Goal: Information Seeking & Learning: Understand process/instructions

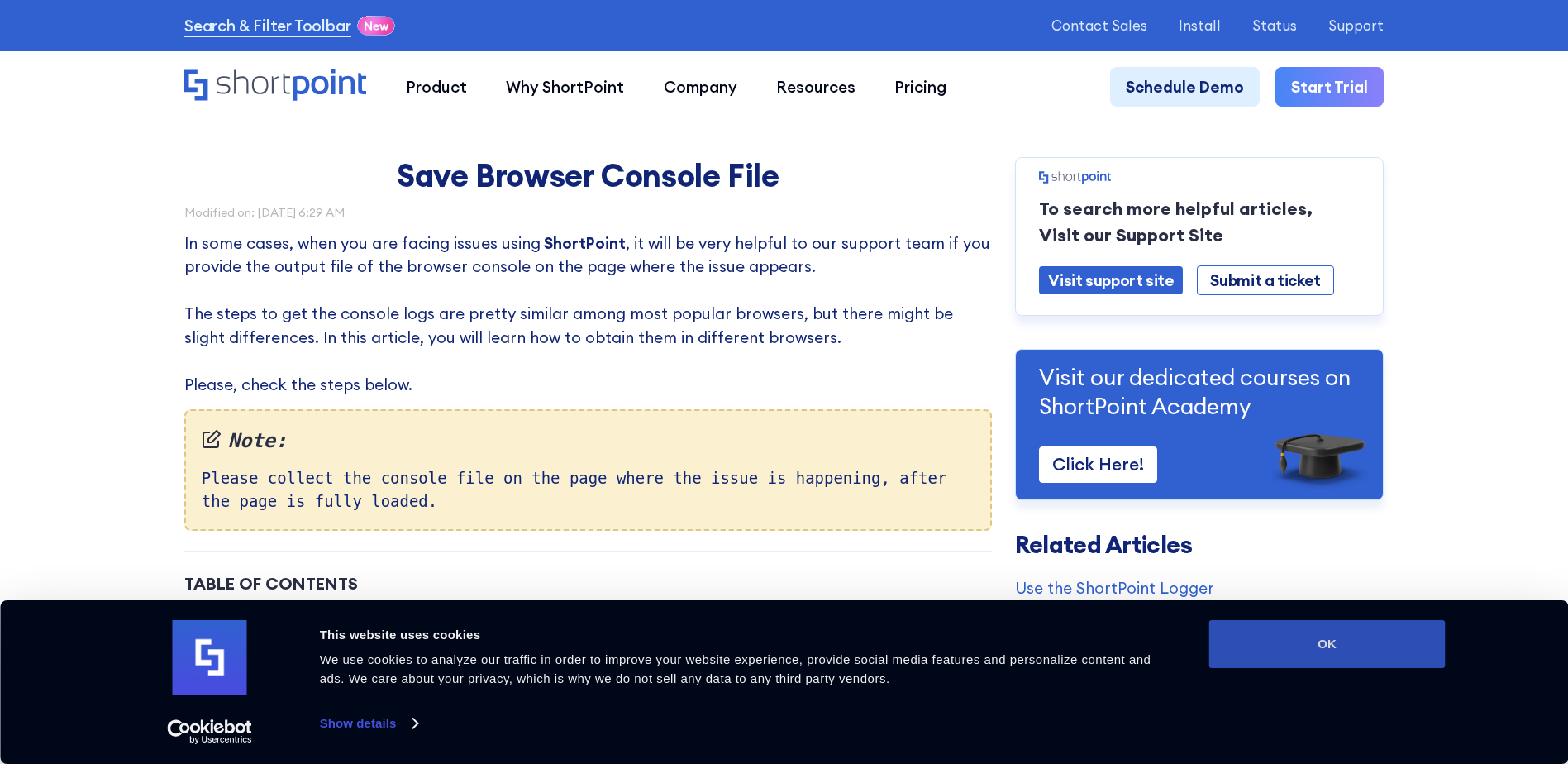
click at [1265, 660] on button "OK" at bounding box center [1326, 644] width 236 height 48
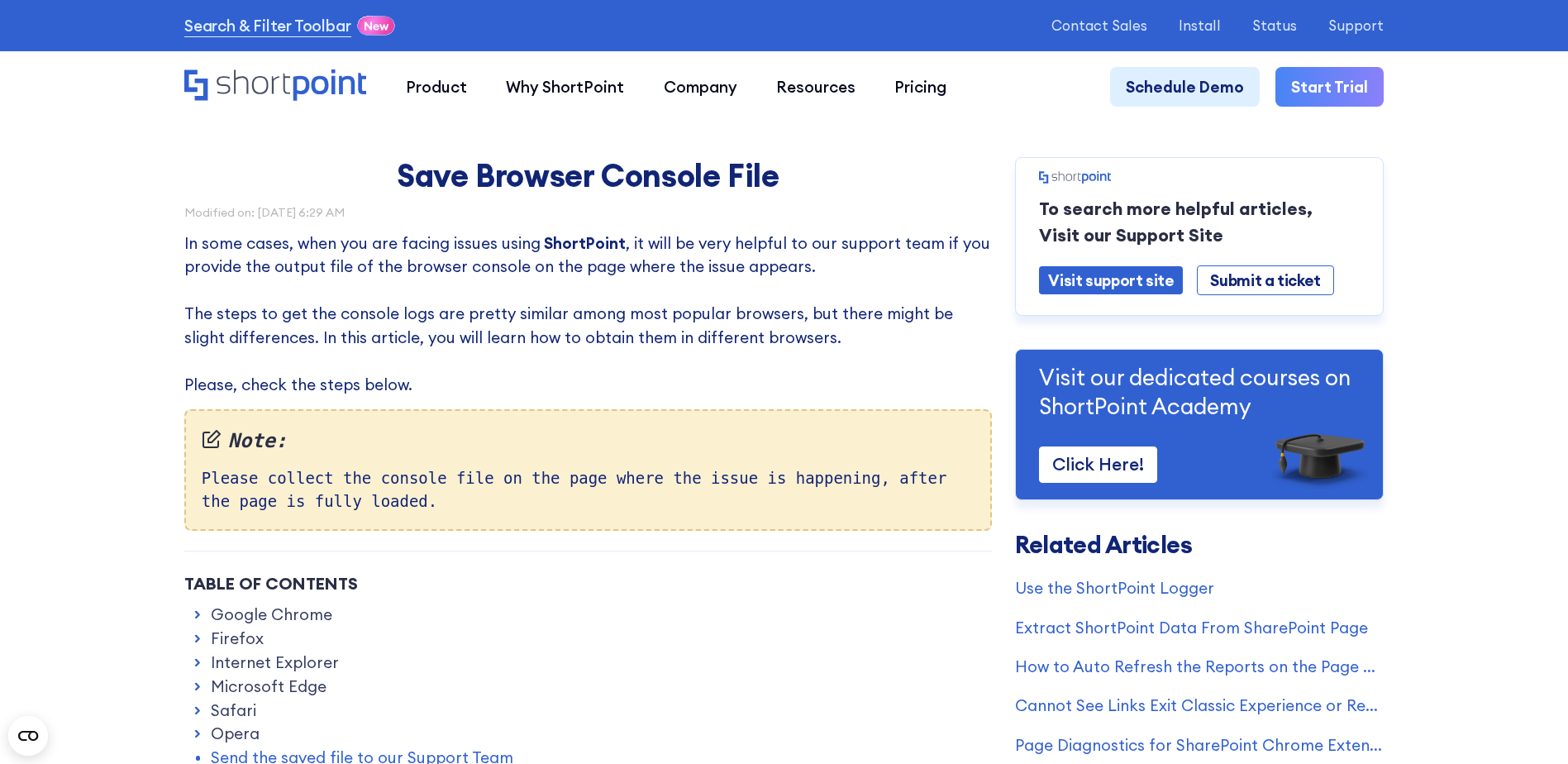
click at [280, 686] on link "Microsoft Edge" at bounding box center [269, 686] width 116 height 23
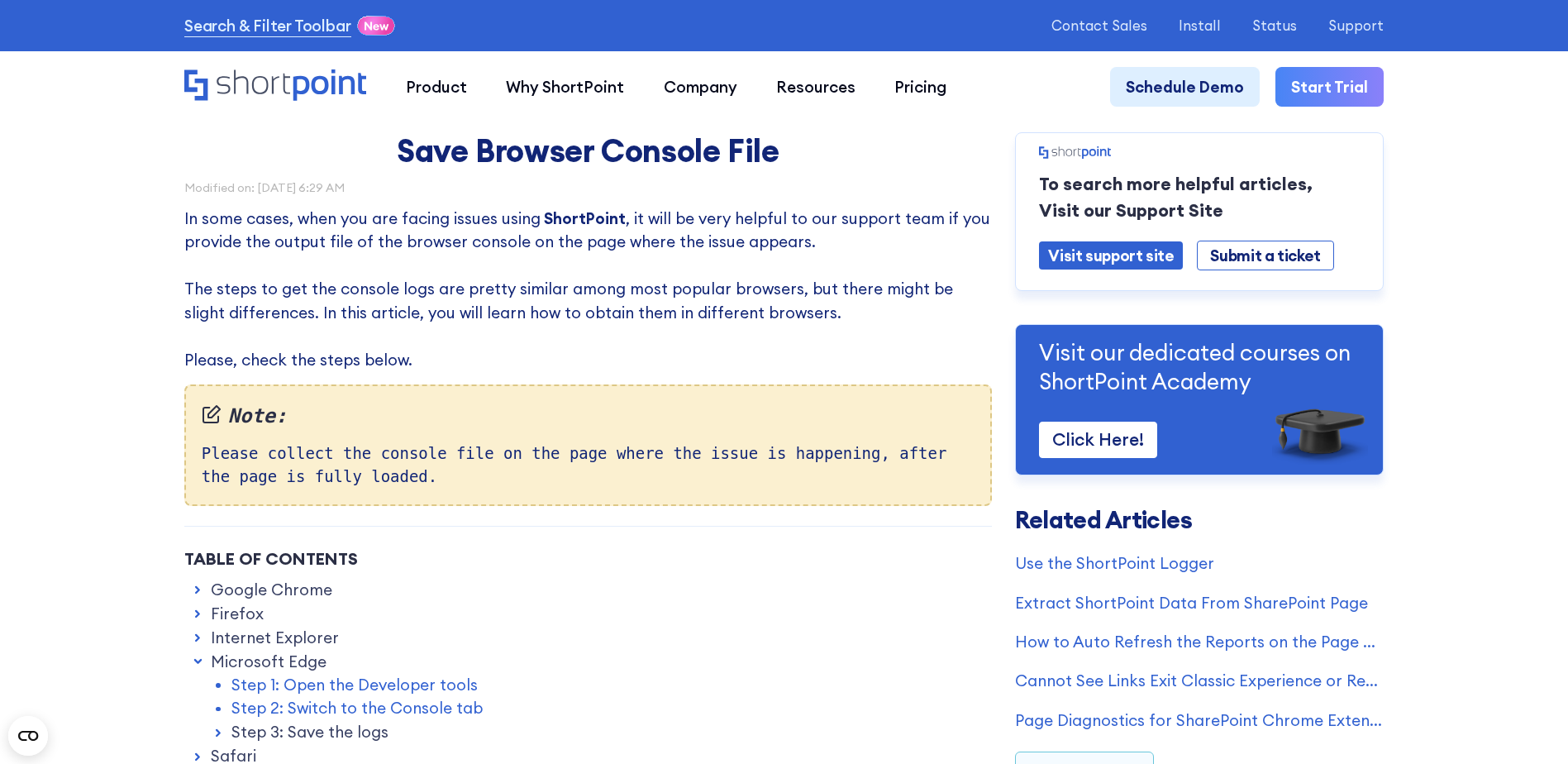
scroll to position [165, 0]
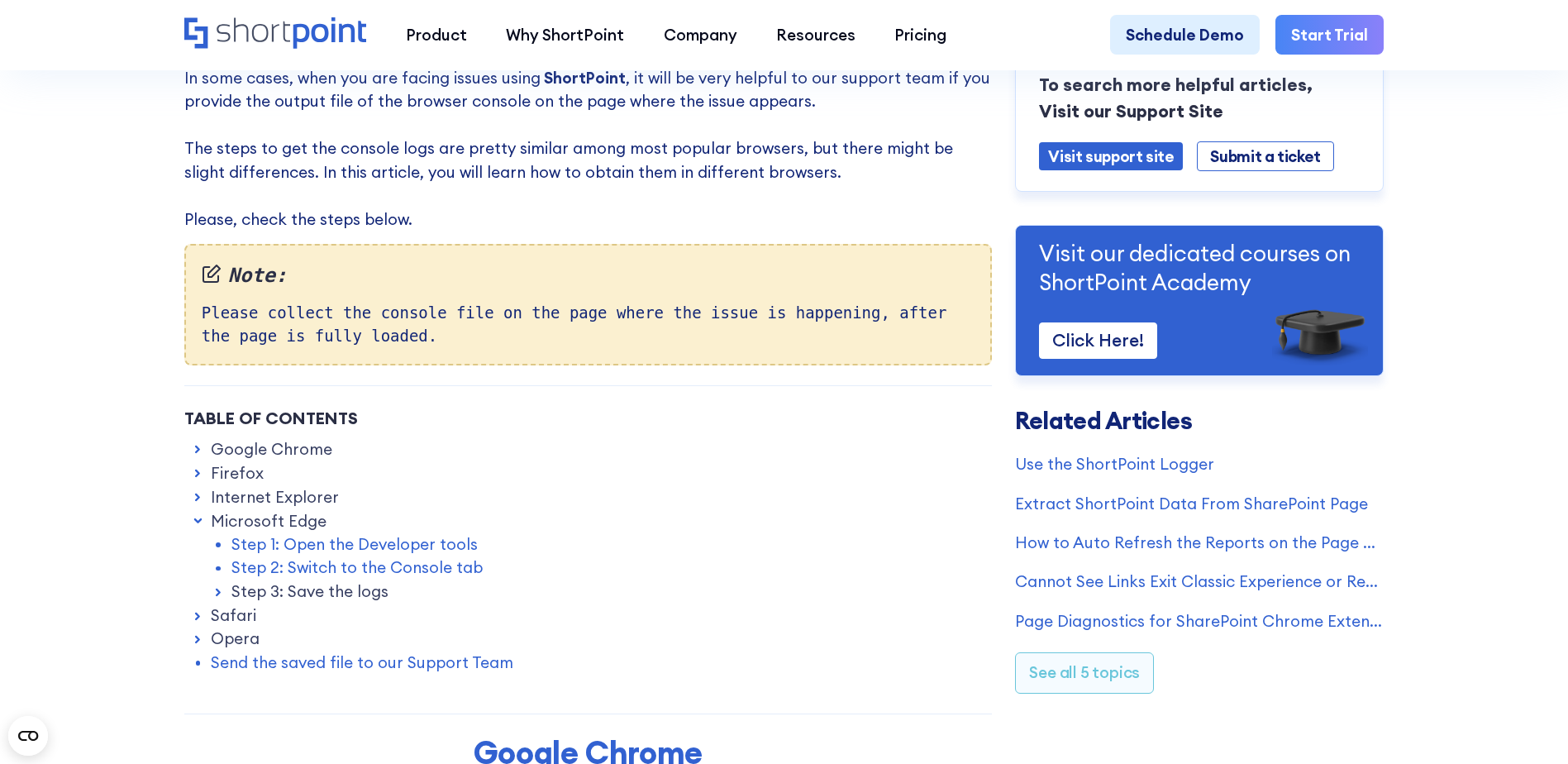
click at [342, 594] on link "Step 3: Save the logs" at bounding box center [310, 590] width 157 height 23
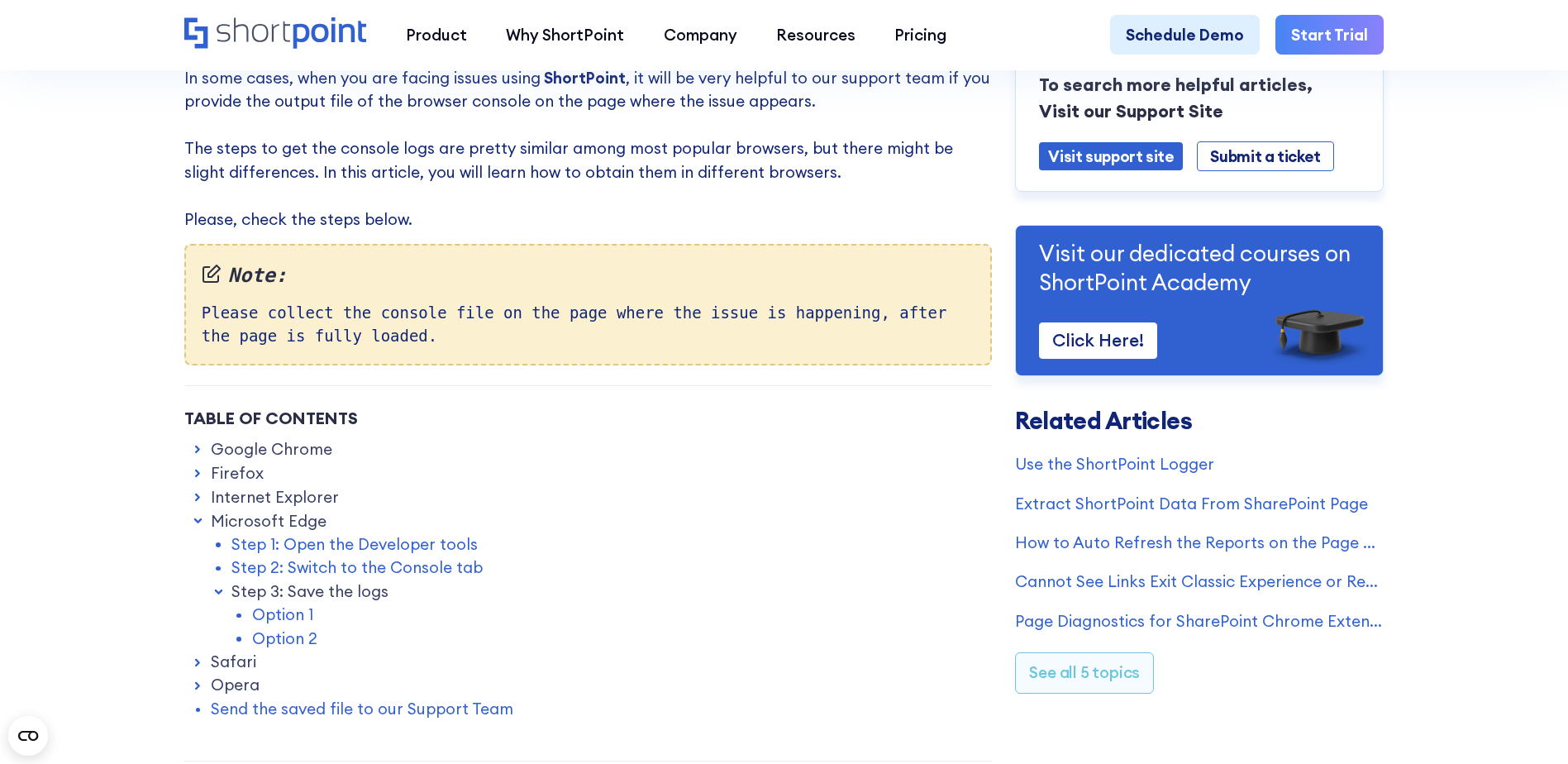
click at [288, 618] on link "Option 1" at bounding box center [283, 614] width 62 height 23
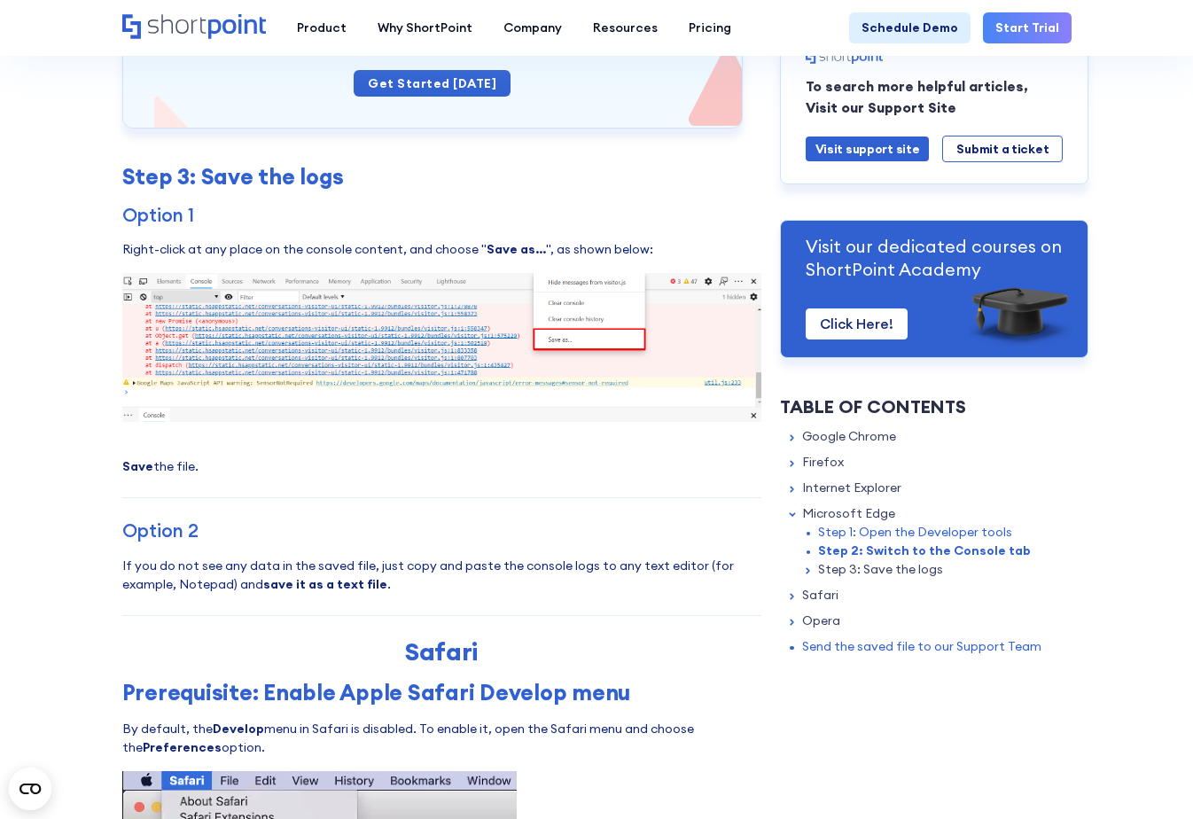
scroll to position [6716, 0]
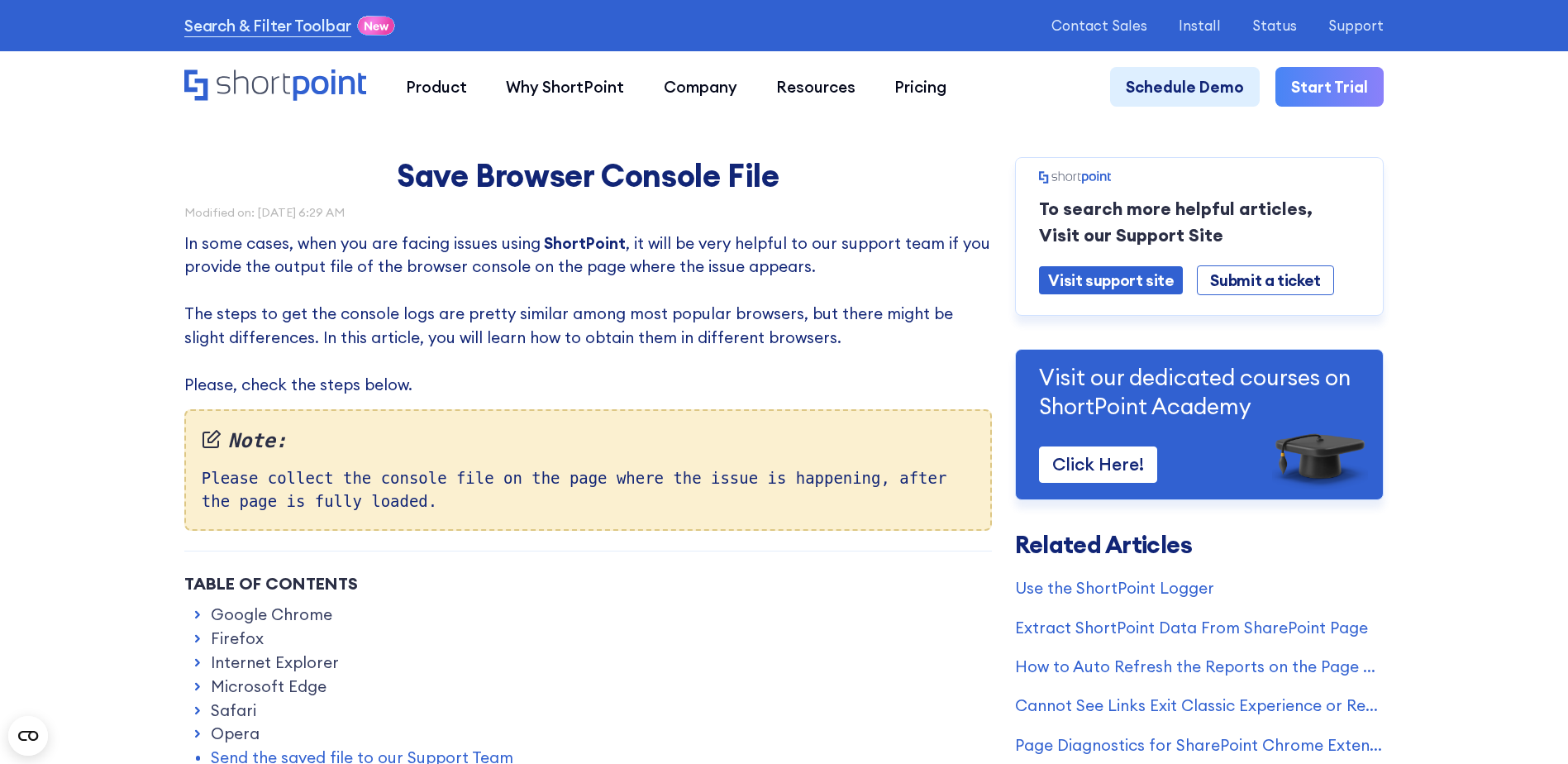
click at [282, 688] on link "Microsoft Edge" at bounding box center [269, 686] width 116 height 23
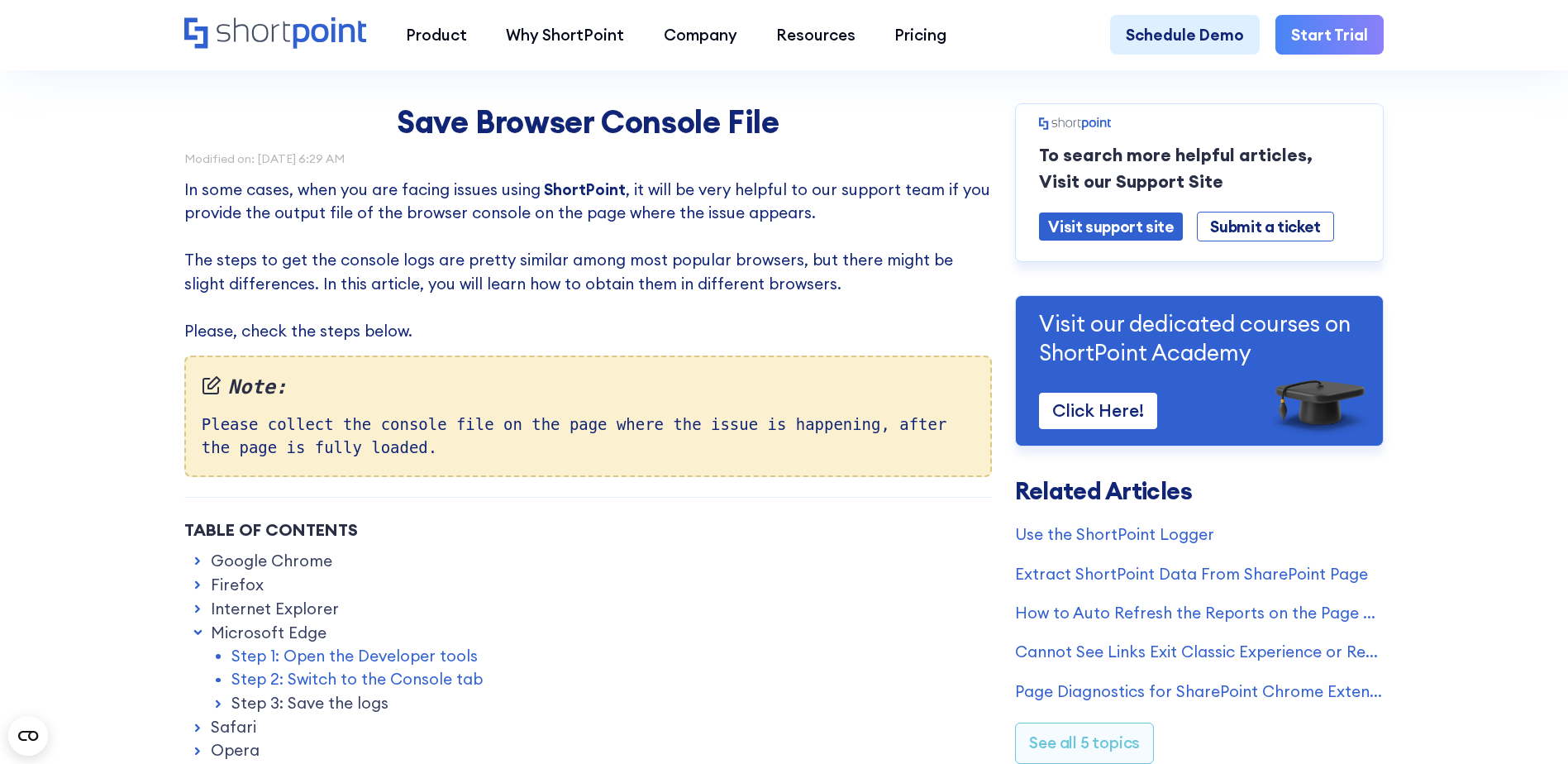
scroll to position [83, 0]
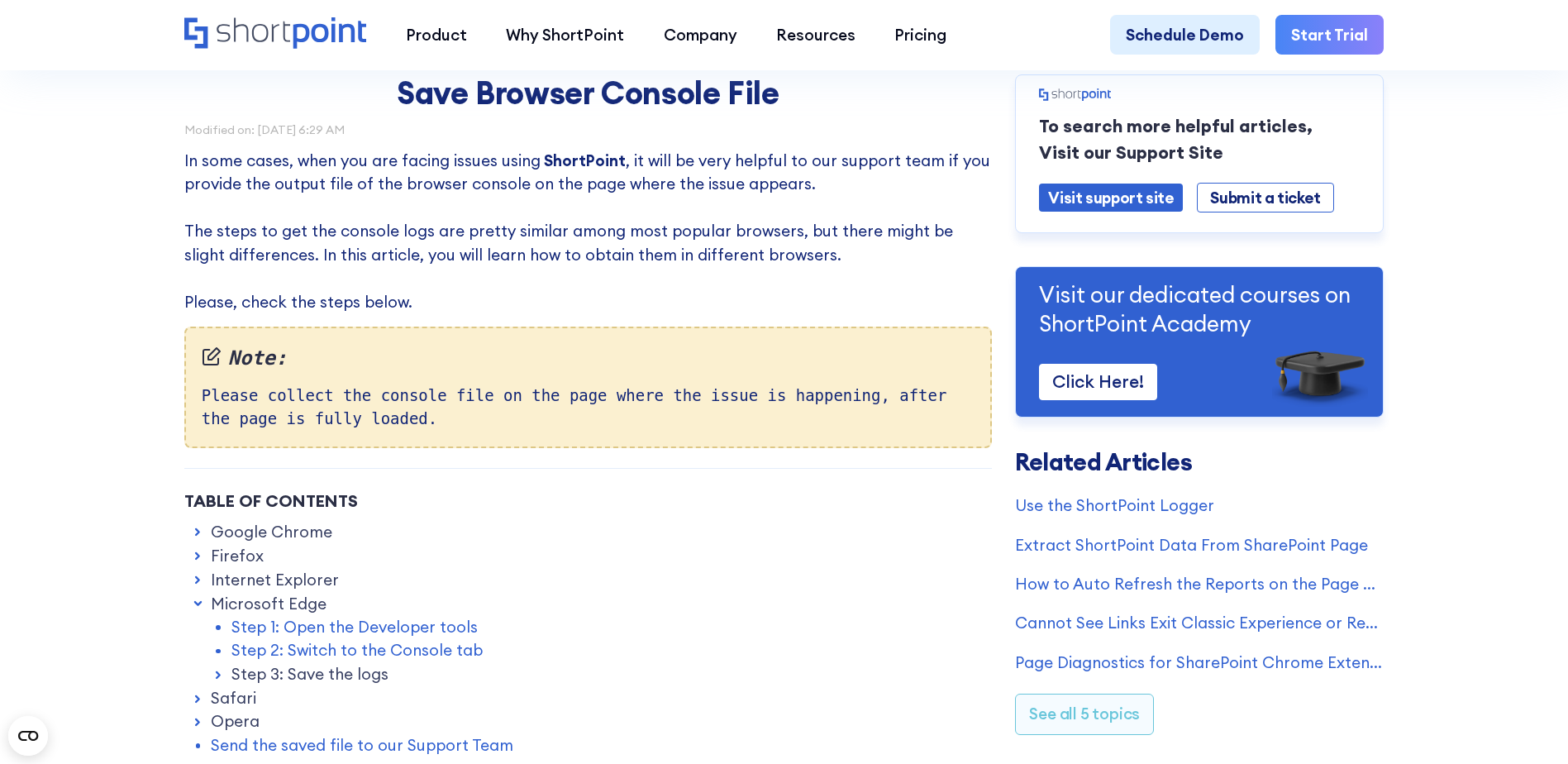
click at [335, 682] on link "Step 3: Save the logs" at bounding box center [310, 674] width 157 height 23
click at [295, 705] on link "Option 1" at bounding box center [283, 697] width 62 height 23
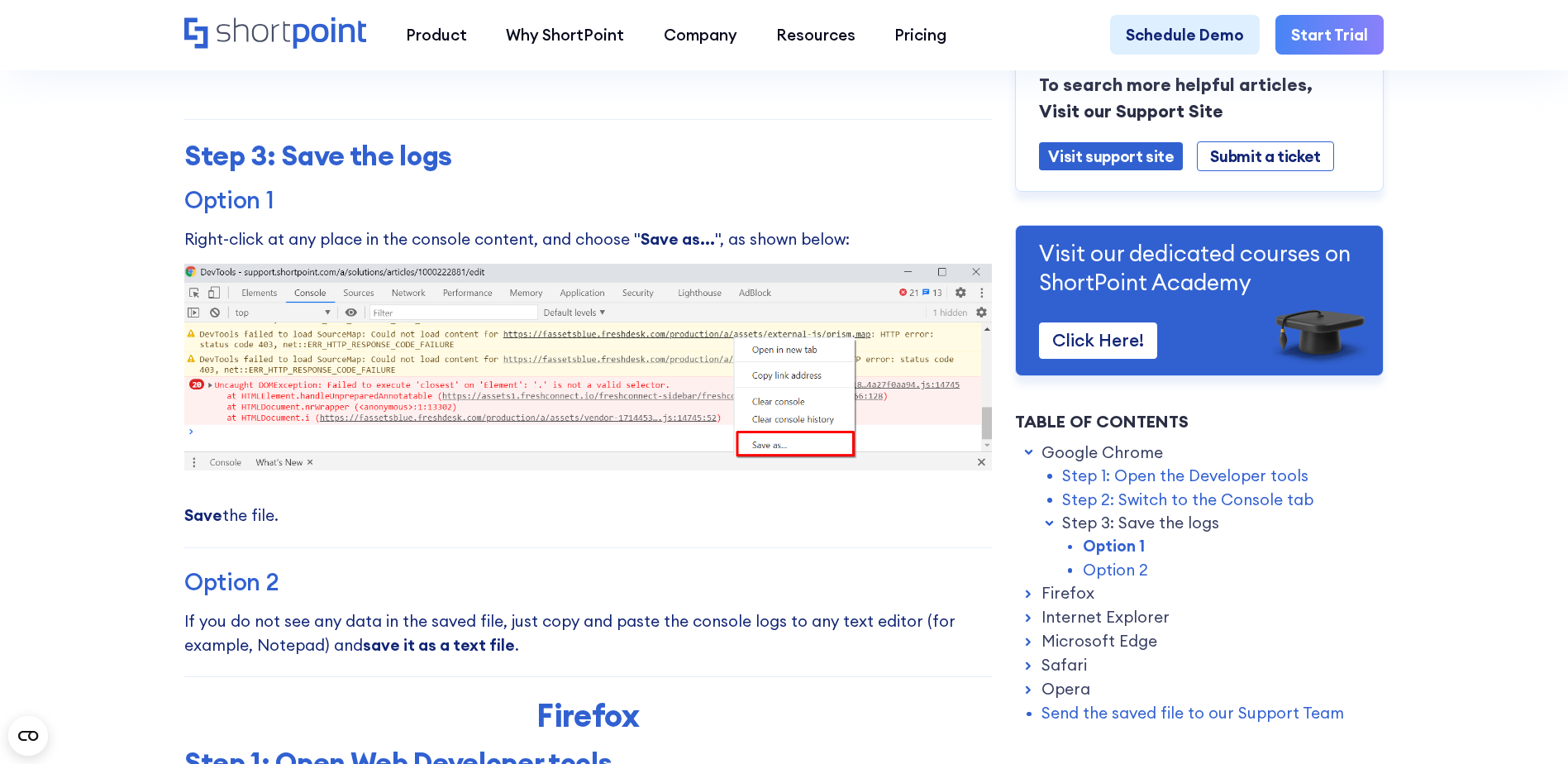
scroll to position [1732, 0]
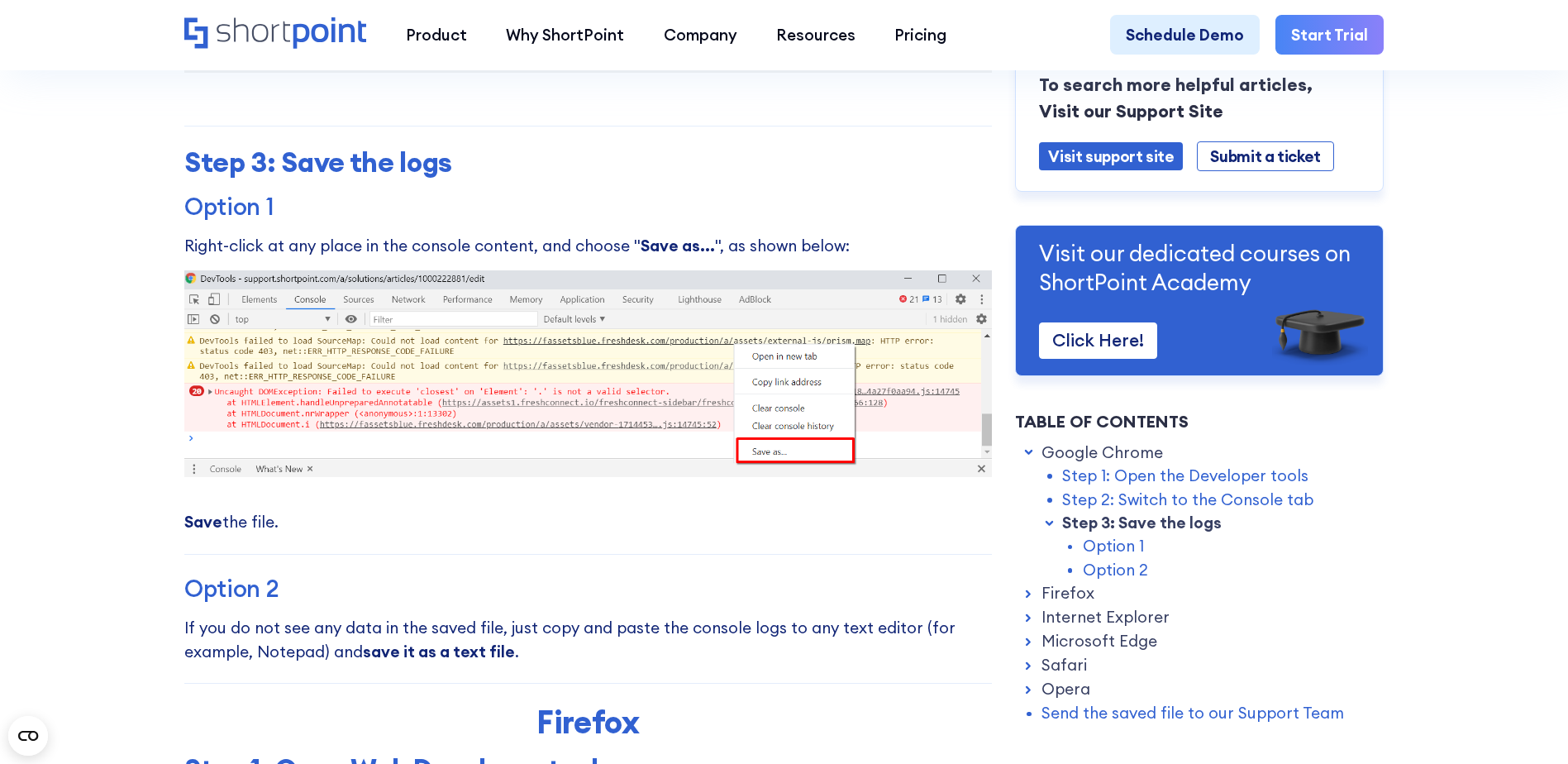
click at [237, 534] on p "Save the file." at bounding box center [589, 521] width 808 height 23
click at [269, 533] on p "Save the file." at bounding box center [589, 521] width 808 height 23
